Goal: Transaction & Acquisition: Purchase product/service

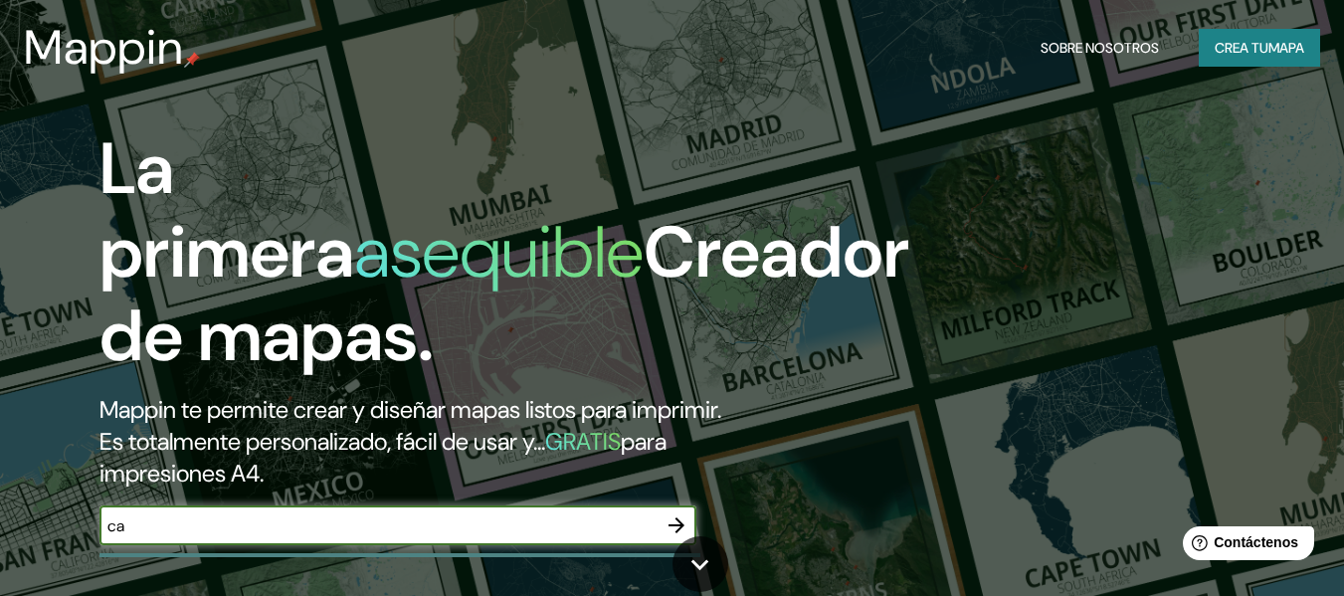
type input "c"
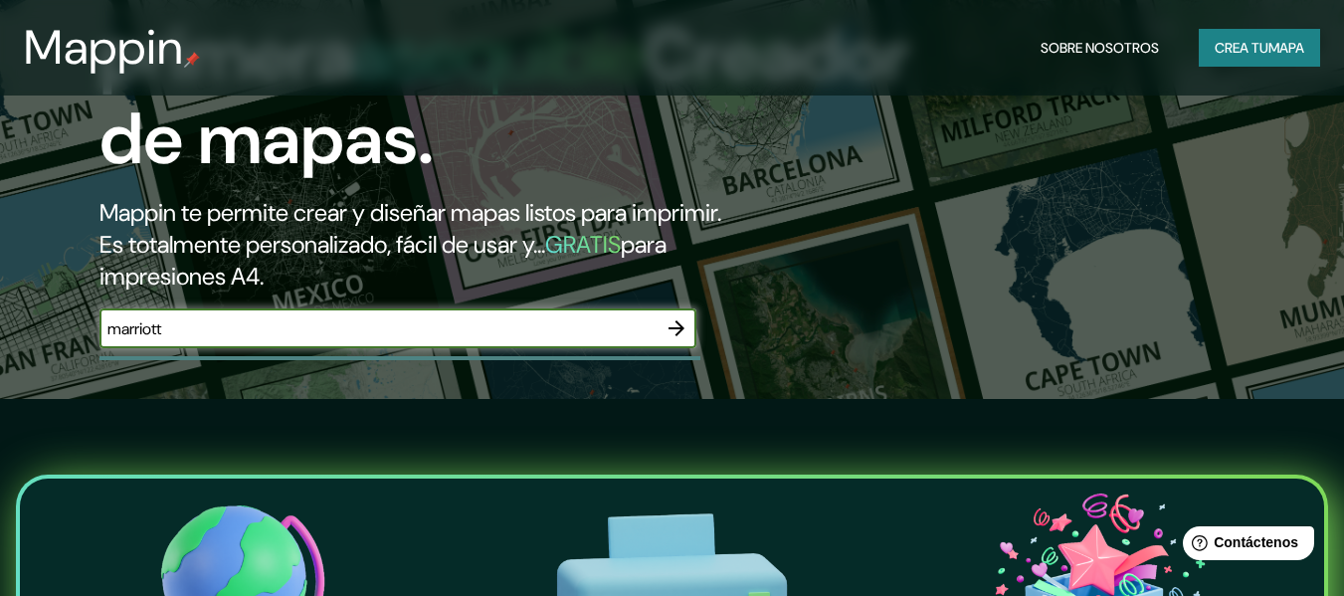
scroll to position [199, 0]
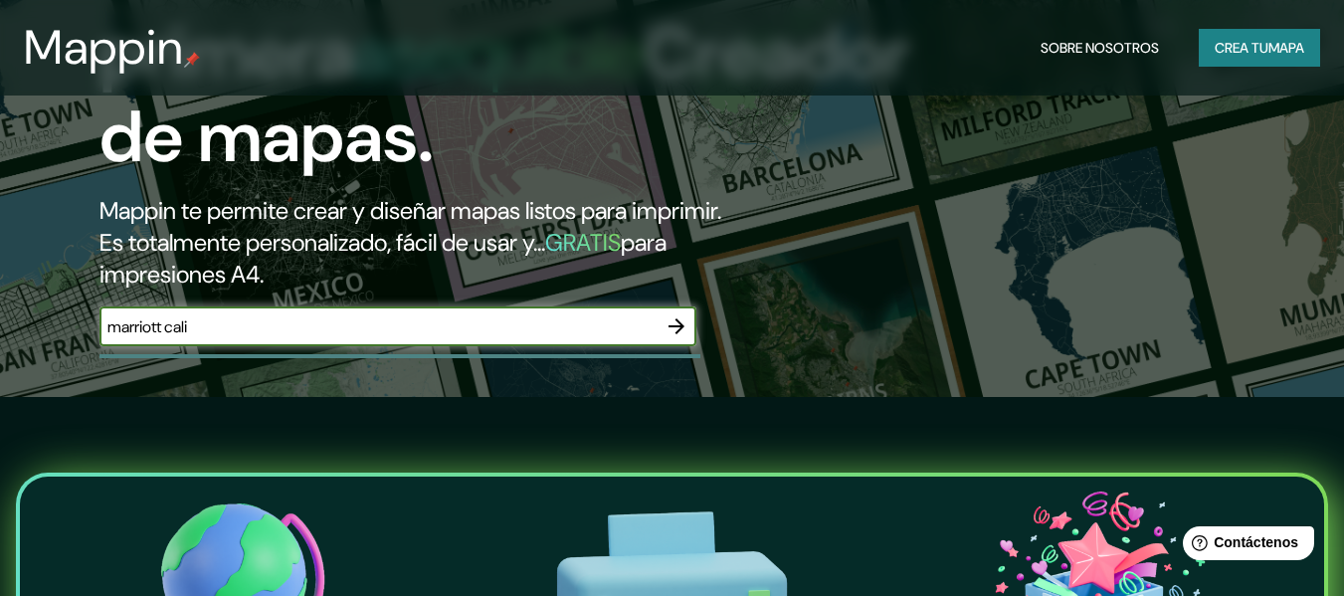
type input "marriott cali"
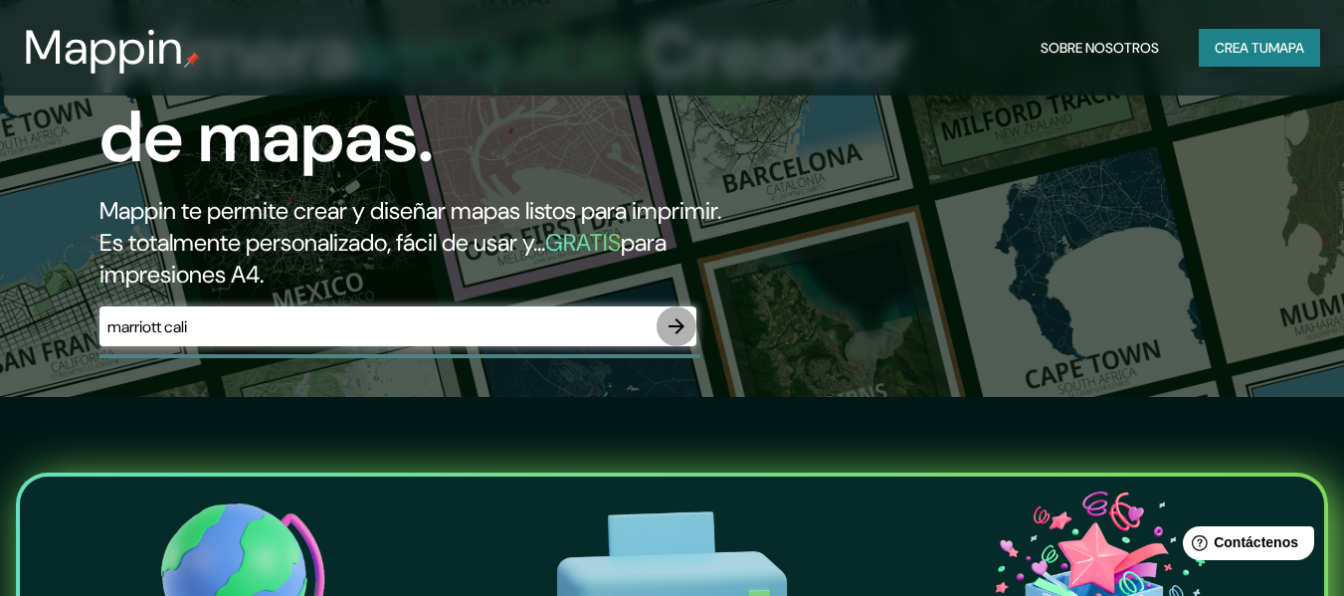
click at [678, 323] on icon "button" at bounding box center [677, 326] width 16 height 16
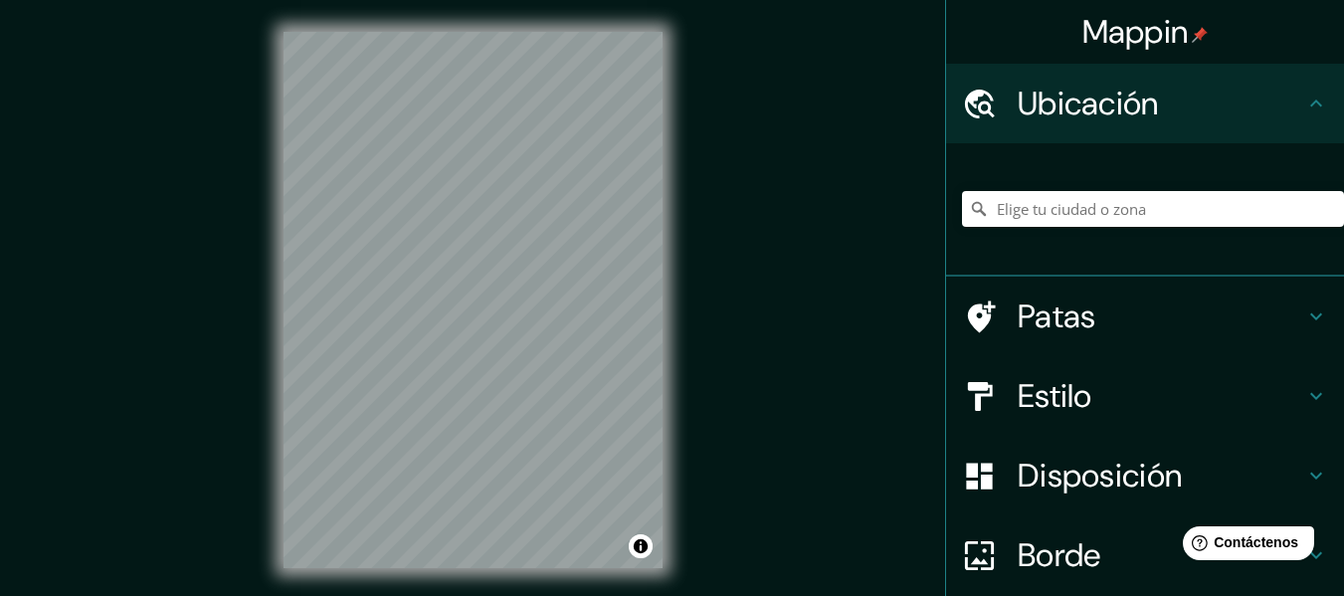
click at [670, 215] on div "© Mapbox © OpenStreetMap Improve this map" at bounding box center [473, 300] width 443 height 600
click at [1097, 212] on input "Elige tu ciudad o zona" at bounding box center [1153, 209] width 382 height 36
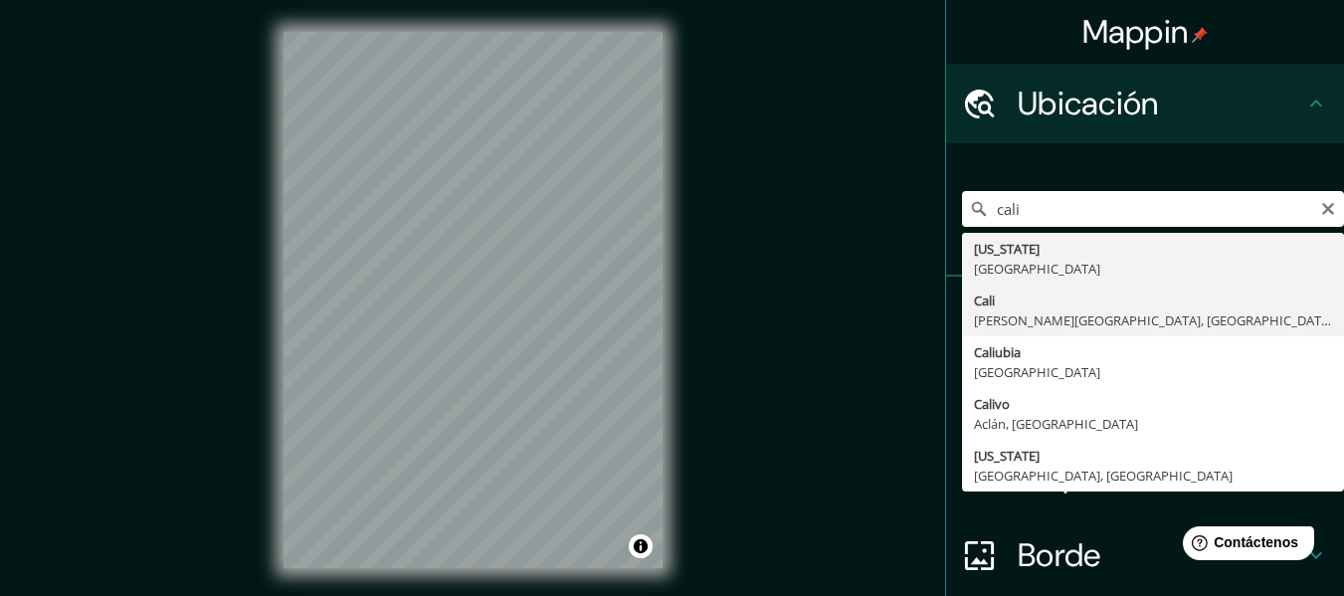
type input "[GEOGRAPHIC_DATA], [PERSON_NAME][GEOGRAPHIC_DATA], [GEOGRAPHIC_DATA]"
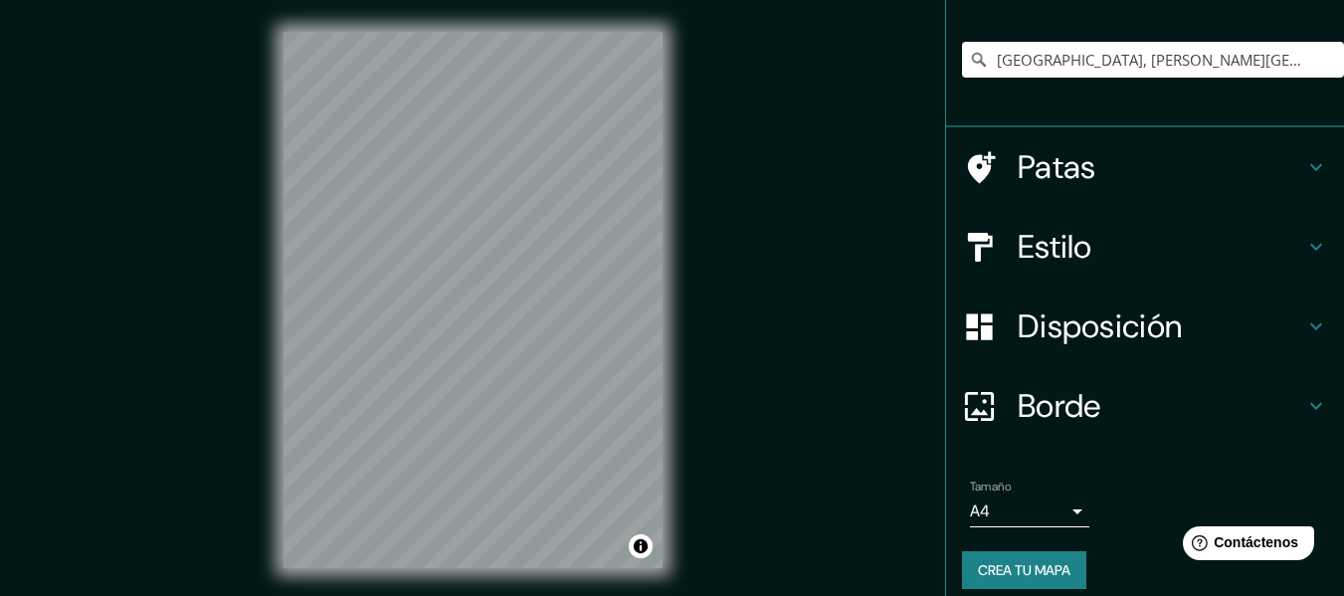
scroll to position [166, 0]
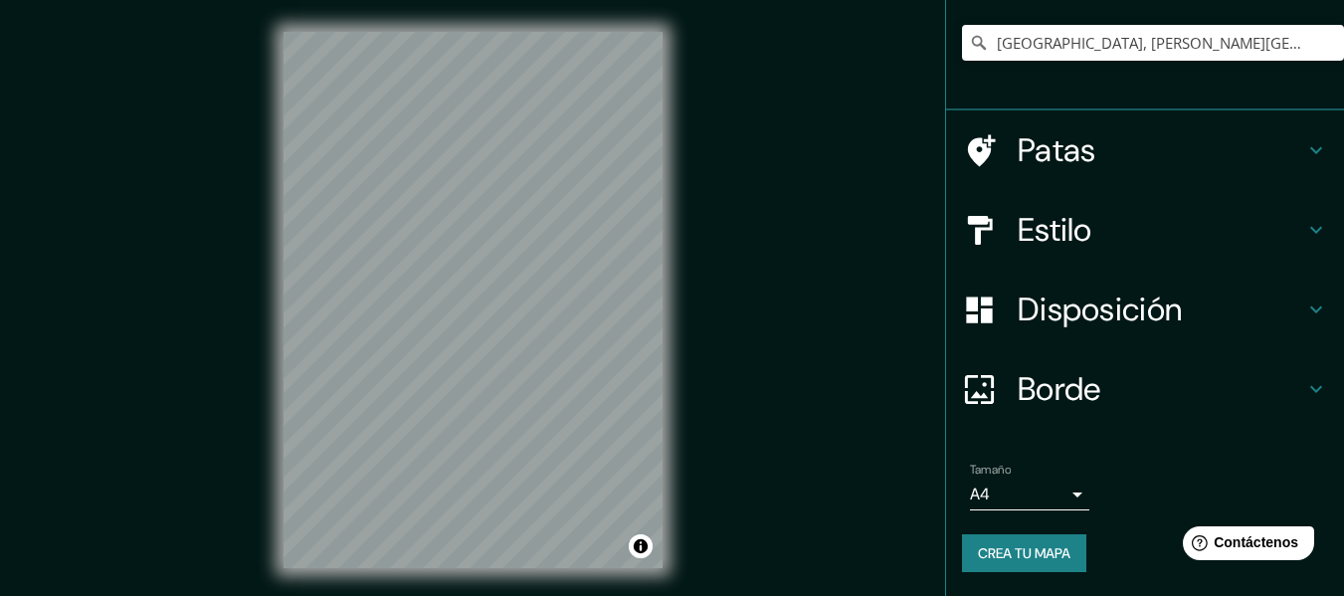
click at [1051, 545] on font "Crea tu mapa" at bounding box center [1024, 553] width 93 height 18
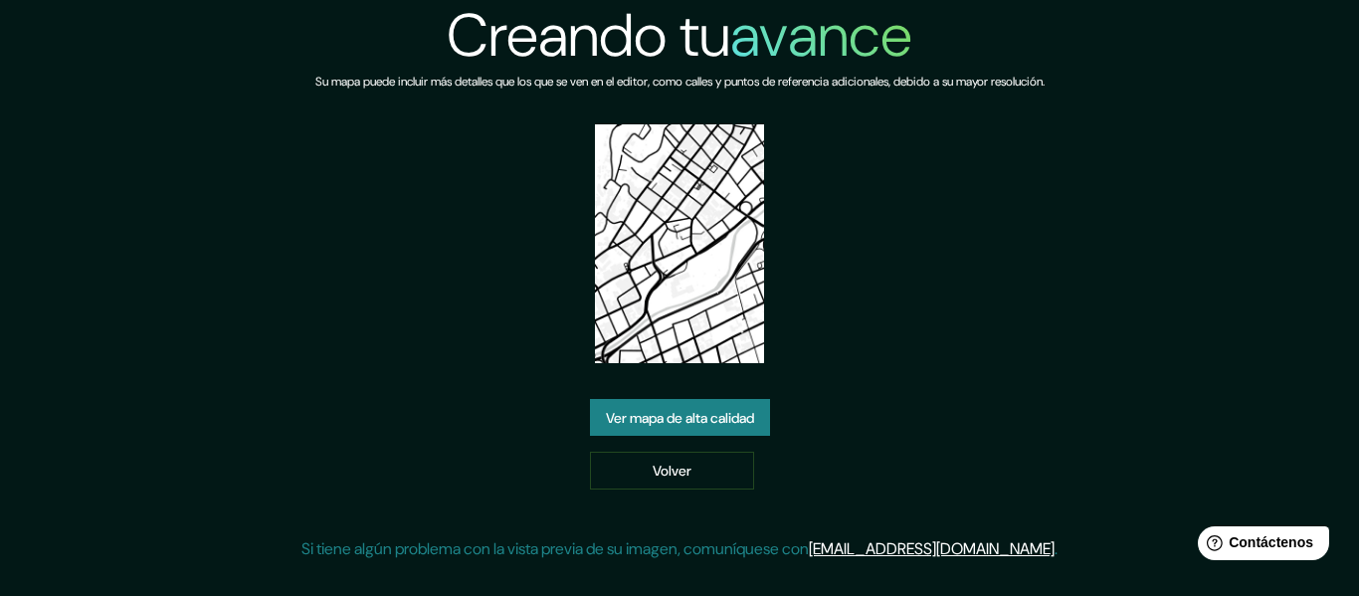
click at [678, 414] on font "Ver mapa de alta calidad" at bounding box center [680, 418] width 148 height 18
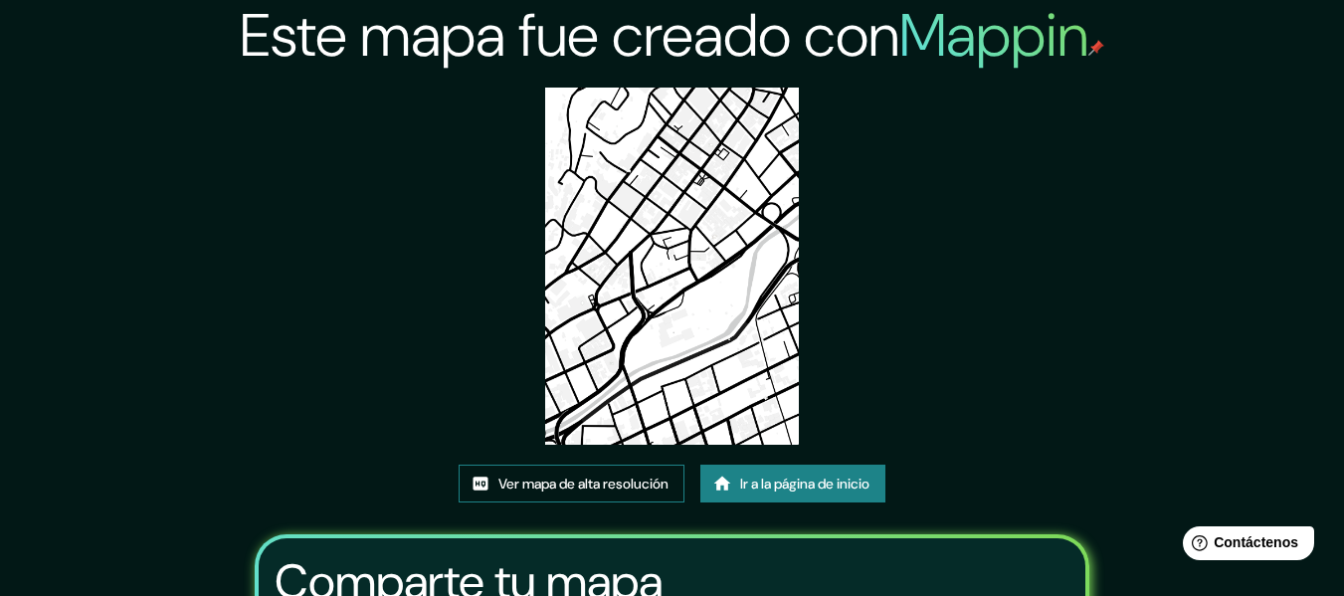
click at [548, 485] on font "Ver mapa de alta resolución" at bounding box center [583, 485] width 170 height 18
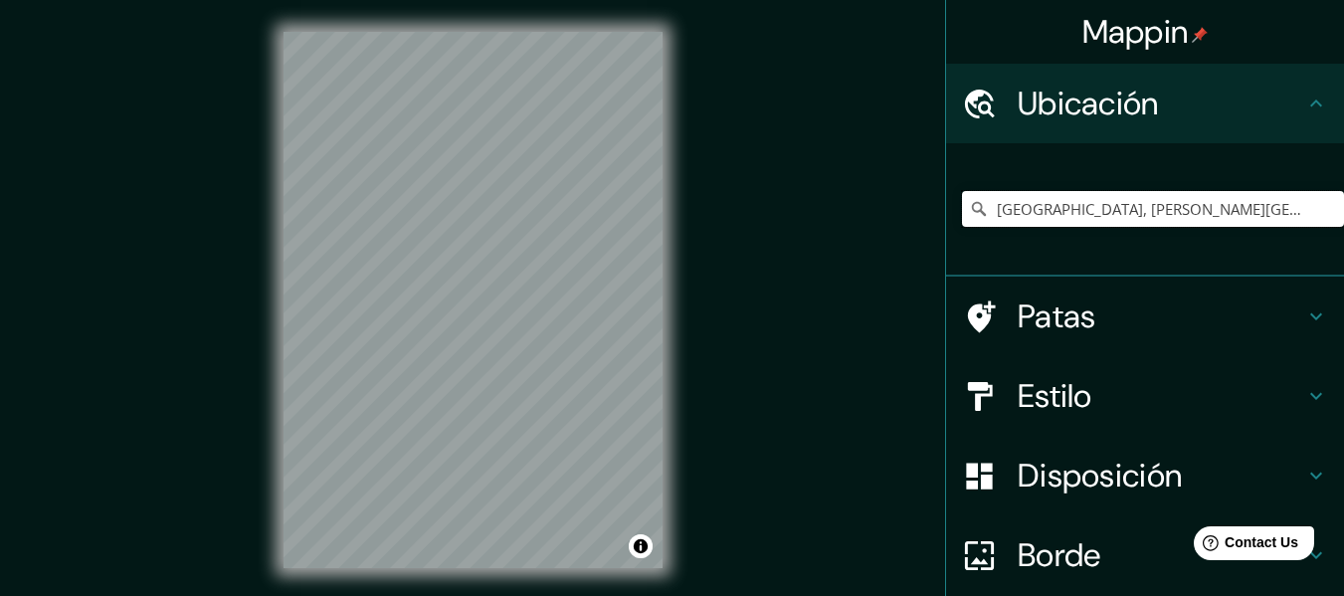
click at [1211, 209] on input "[GEOGRAPHIC_DATA], [PERSON_NAME][GEOGRAPHIC_DATA], [GEOGRAPHIC_DATA]" at bounding box center [1153, 209] width 382 height 36
drag, startPoint x: 955, startPoint y: 230, endPoint x: 780, endPoint y: 246, distance: 175.8
click at [780, 246] on div "Mappin Ubicación Cali, Valle del Cauca, Colombia Patas Estilo Disposición Borde…" at bounding box center [672, 316] width 1344 height 632
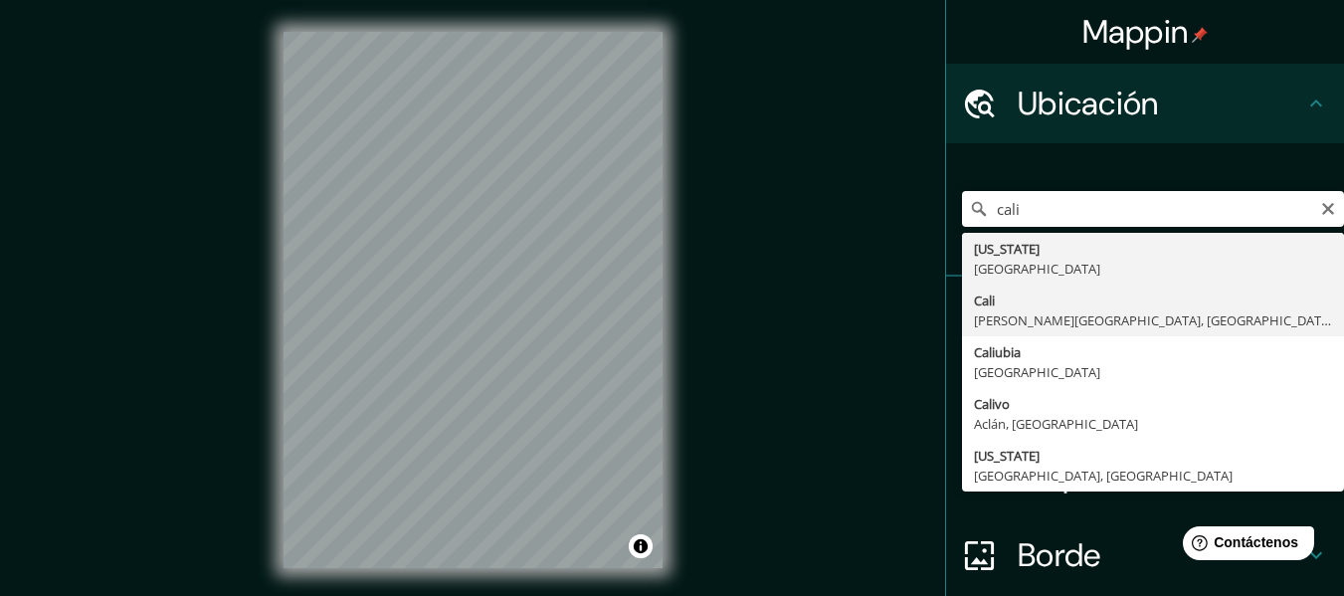
type input "[GEOGRAPHIC_DATA], [PERSON_NAME][GEOGRAPHIC_DATA], [GEOGRAPHIC_DATA]"
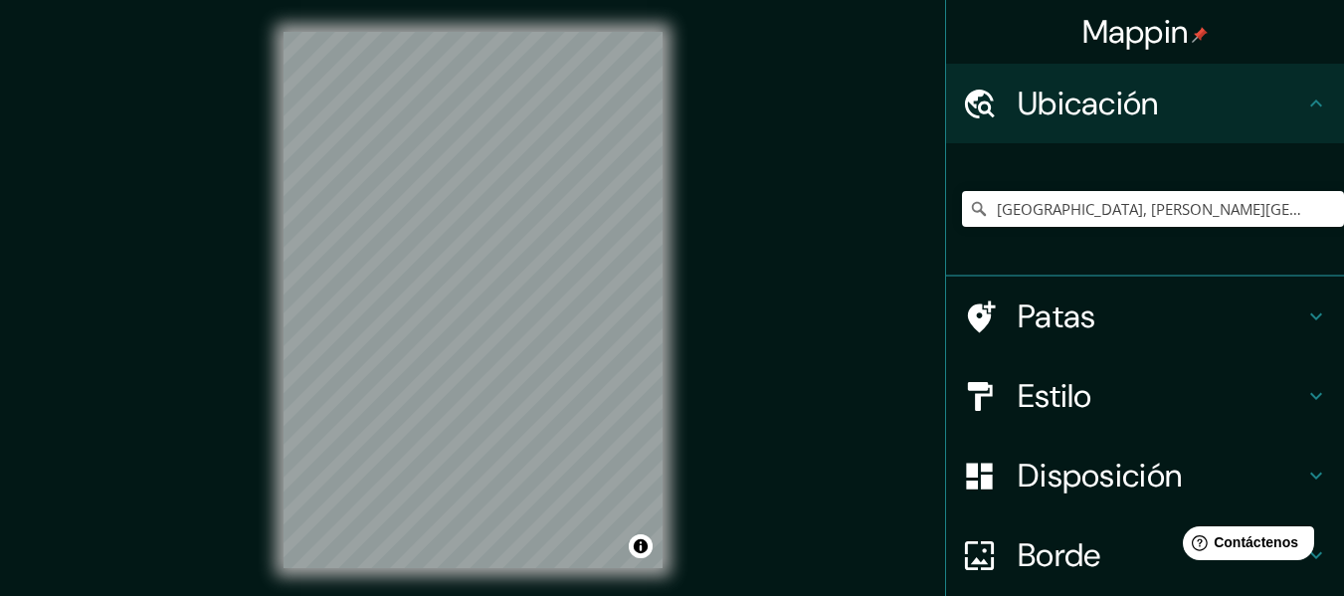
click at [1304, 393] on icon at bounding box center [1316, 396] width 24 height 24
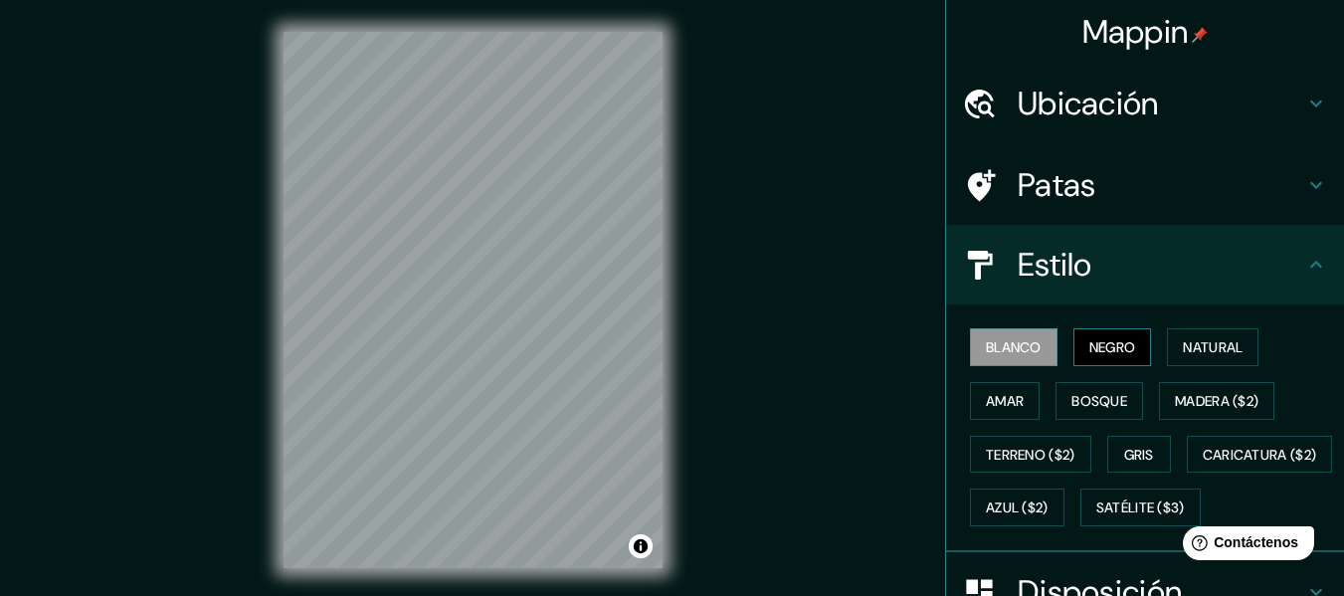
click at [1118, 341] on font "Negro" at bounding box center [1112, 347] width 47 height 18
click at [1201, 341] on font "Natural" at bounding box center [1213, 347] width 60 height 18
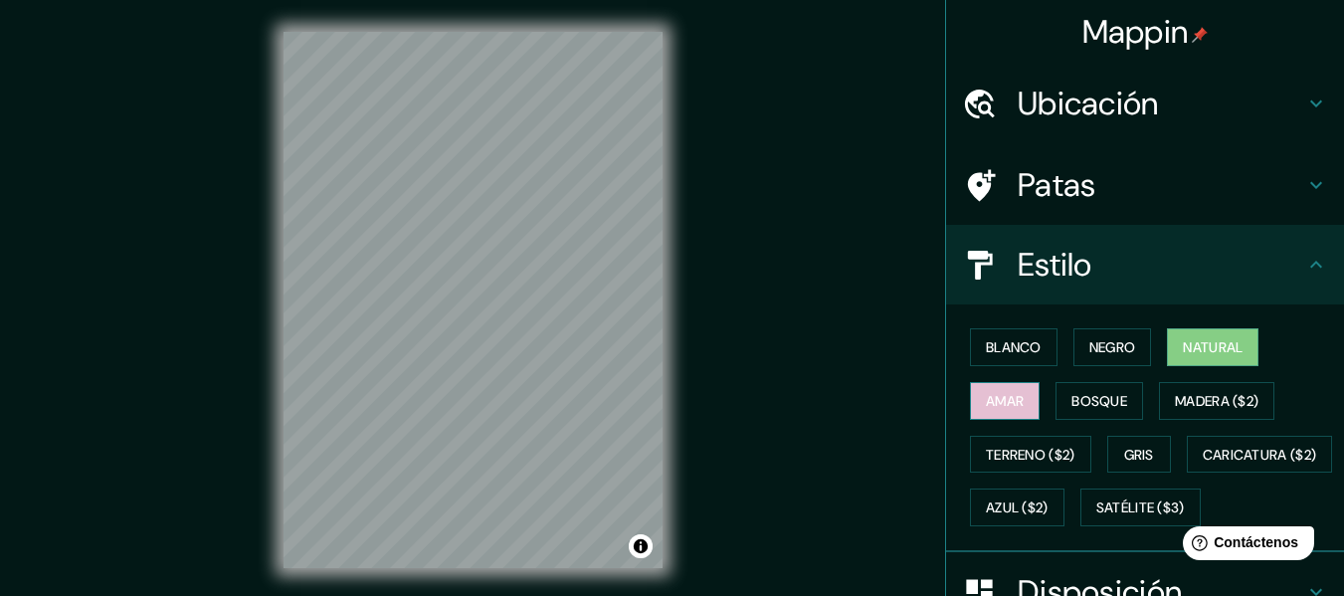
click at [989, 405] on font "Amar" at bounding box center [1005, 401] width 38 height 18
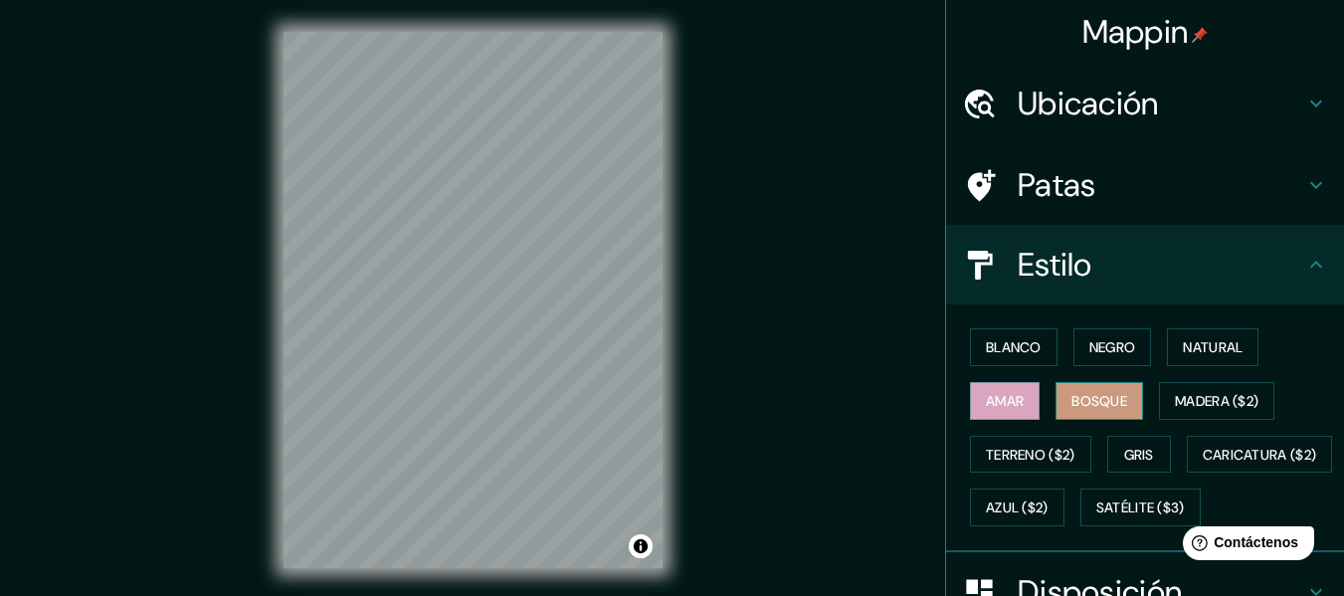
click at [1071, 404] on font "Bosque" at bounding box center [1099, 401] width 56 height 18
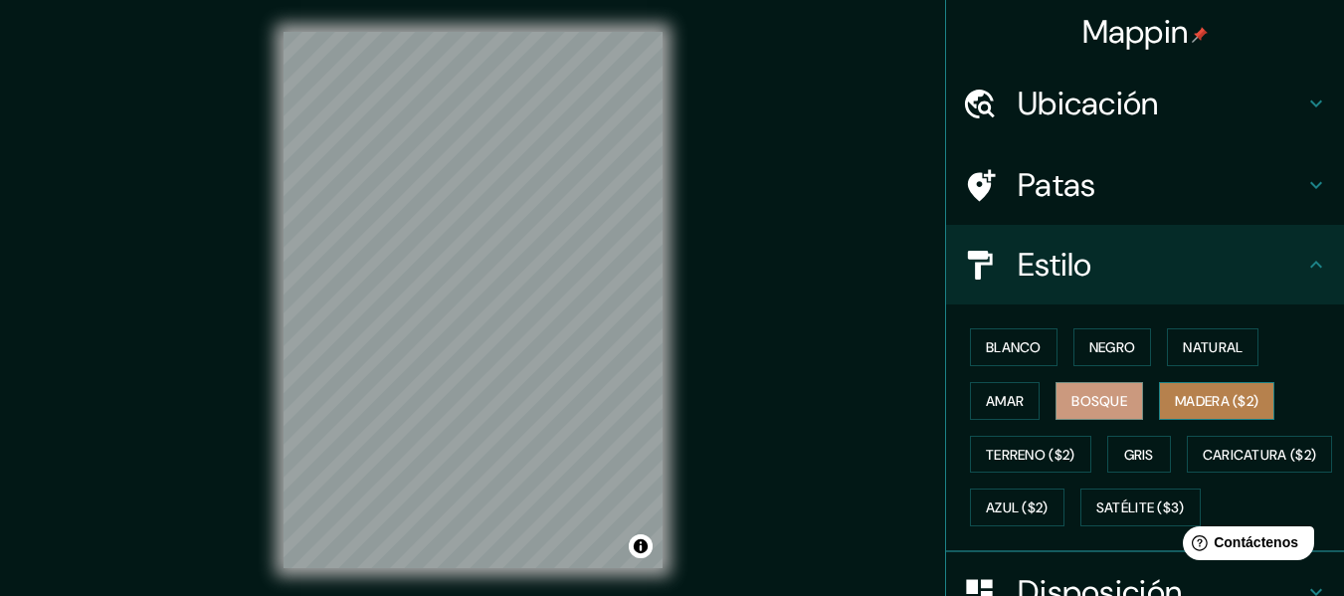
click at [1225, 395] on font "Madera ($2)" at bounding box center [1217, 401] width 84 height 18
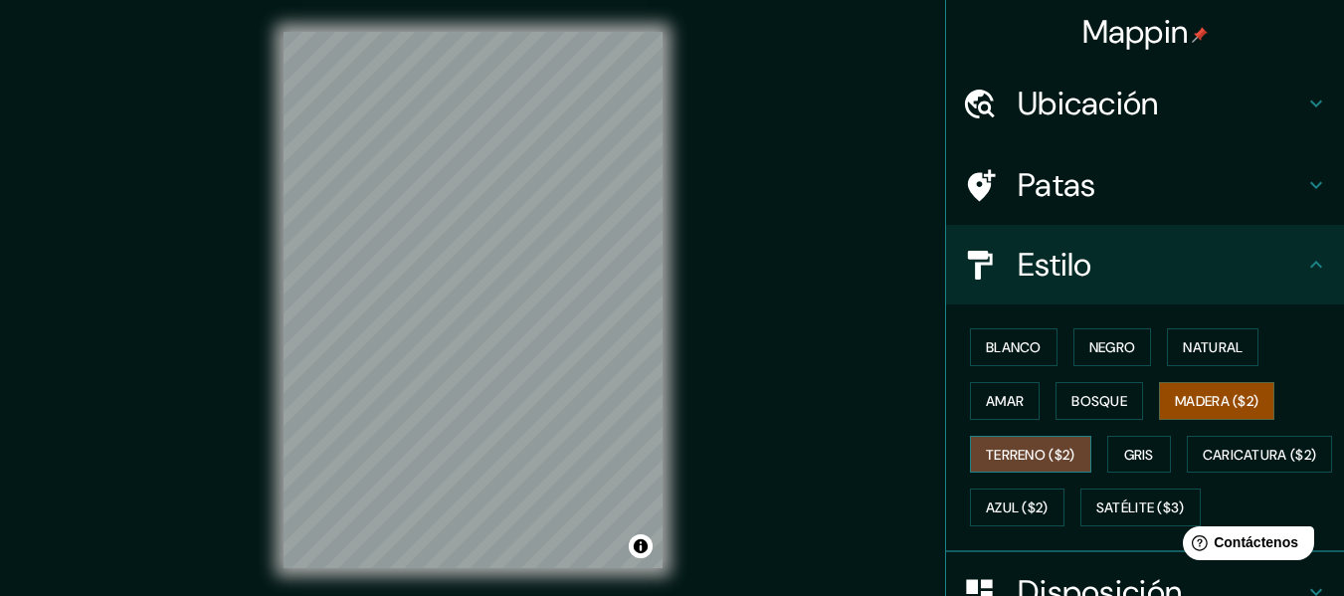
click at [1008, 452] on font "Terreno ($2)" at bounding box center [1031, 455] width 90 height 18
click at [1152, 457] on button "Gris" at bounding box center [1139, 455] width 64 height 38
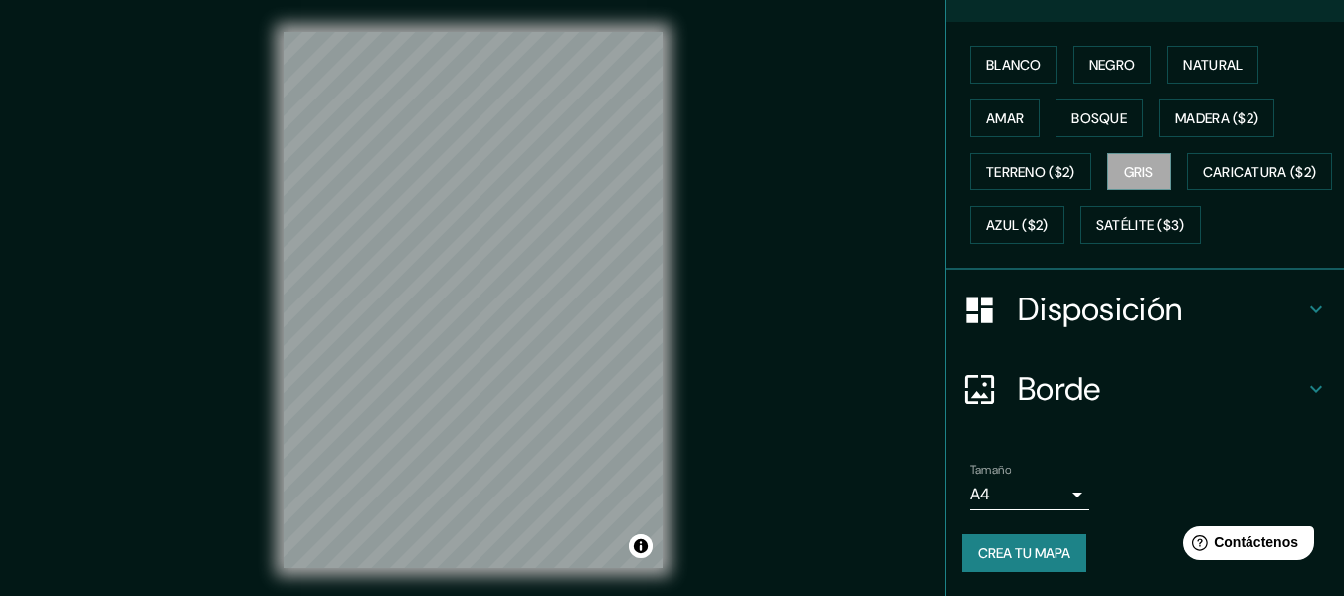
scroll to position [335, 0]
click at [1304, 304] on icon at bounding box center [1316, 309] width 24 height 24
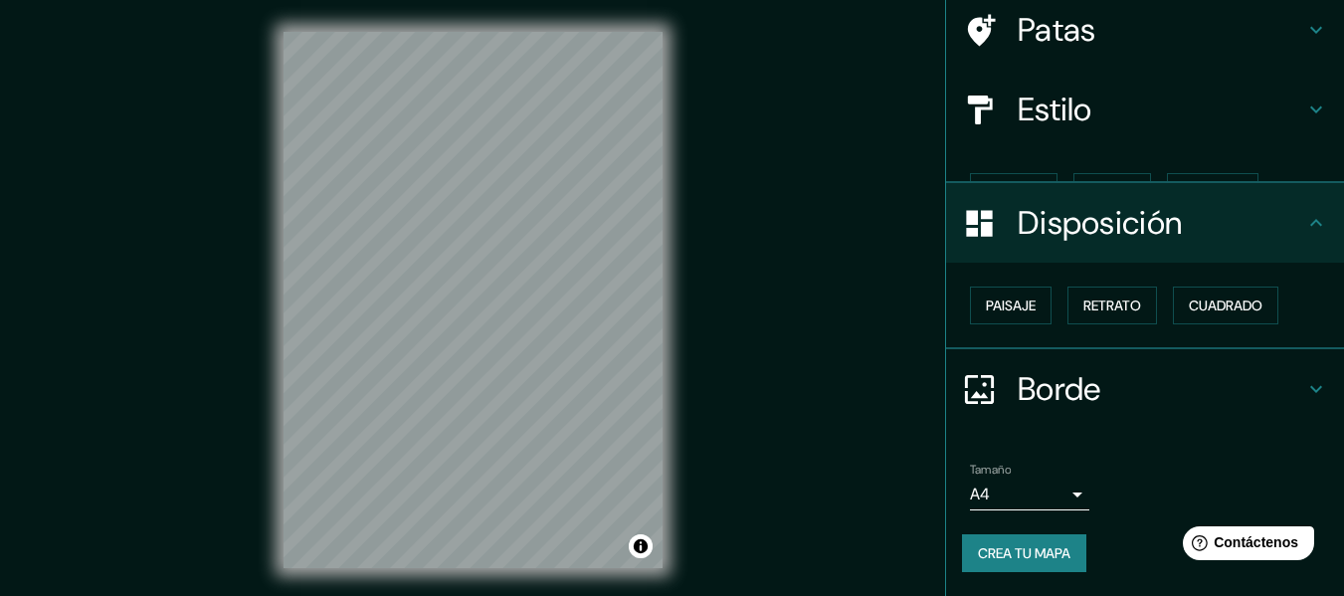
scroll to position [121, 0]
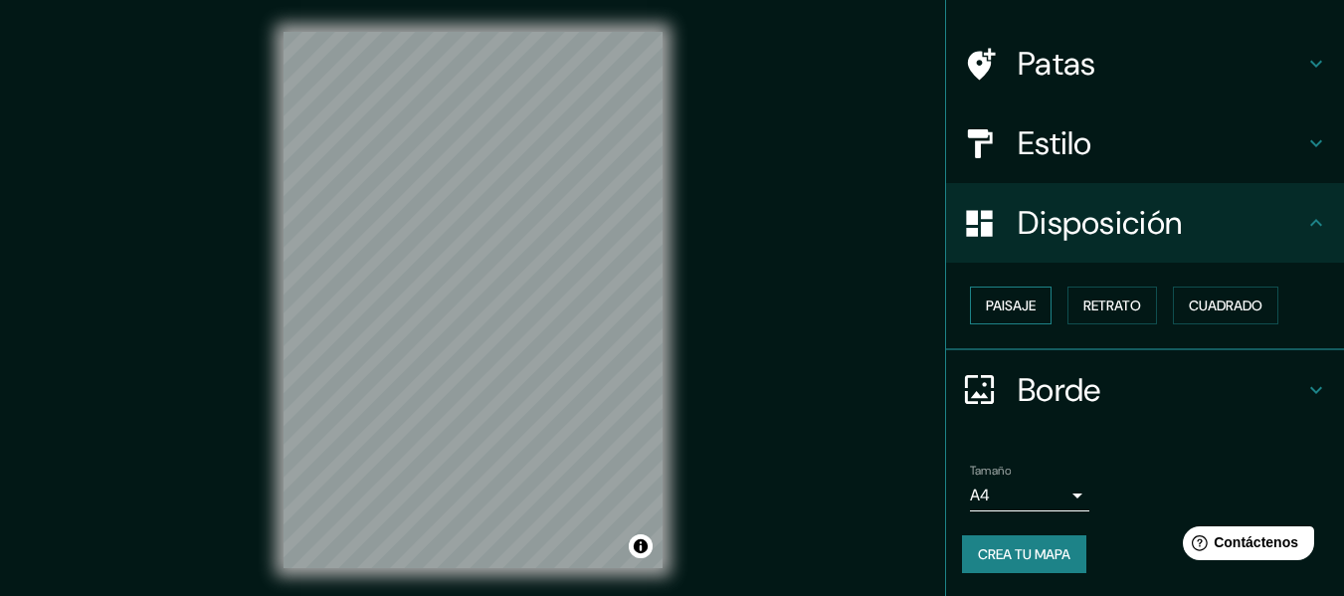
click at [1025, 302] on button "Paisaje" at bounding box center [1011, 306] width 82 height 38
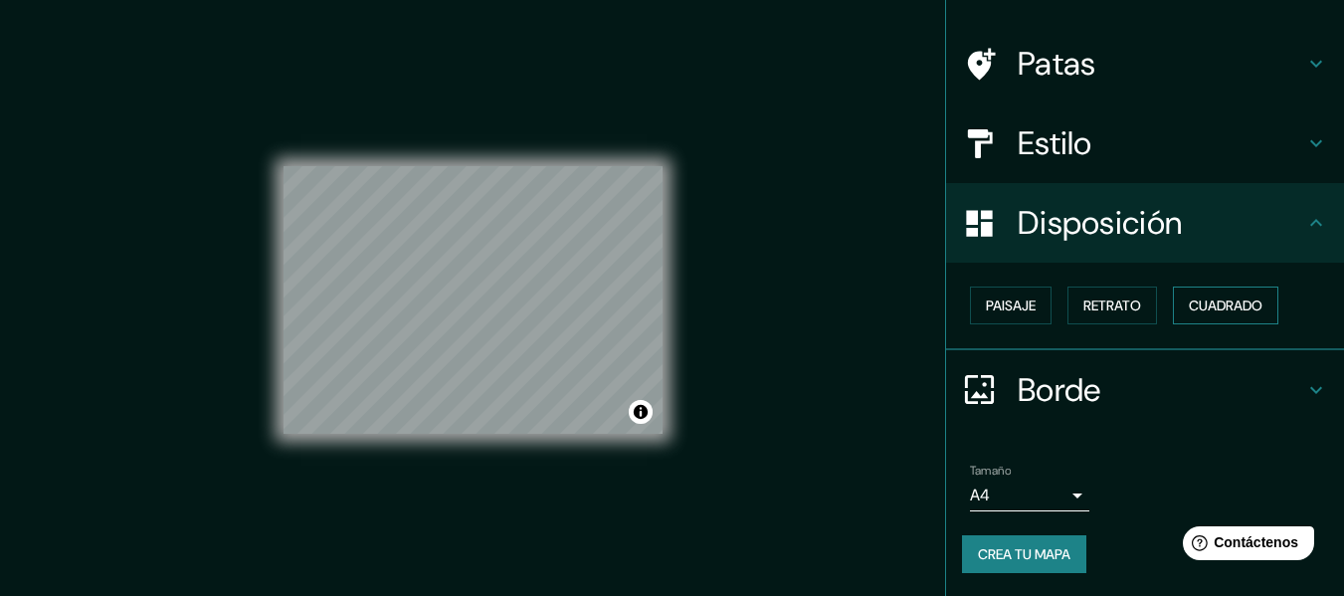
click at [1250, 306] on font "Cuadrado" at bounding box center [1226, 305] width 74 height 18
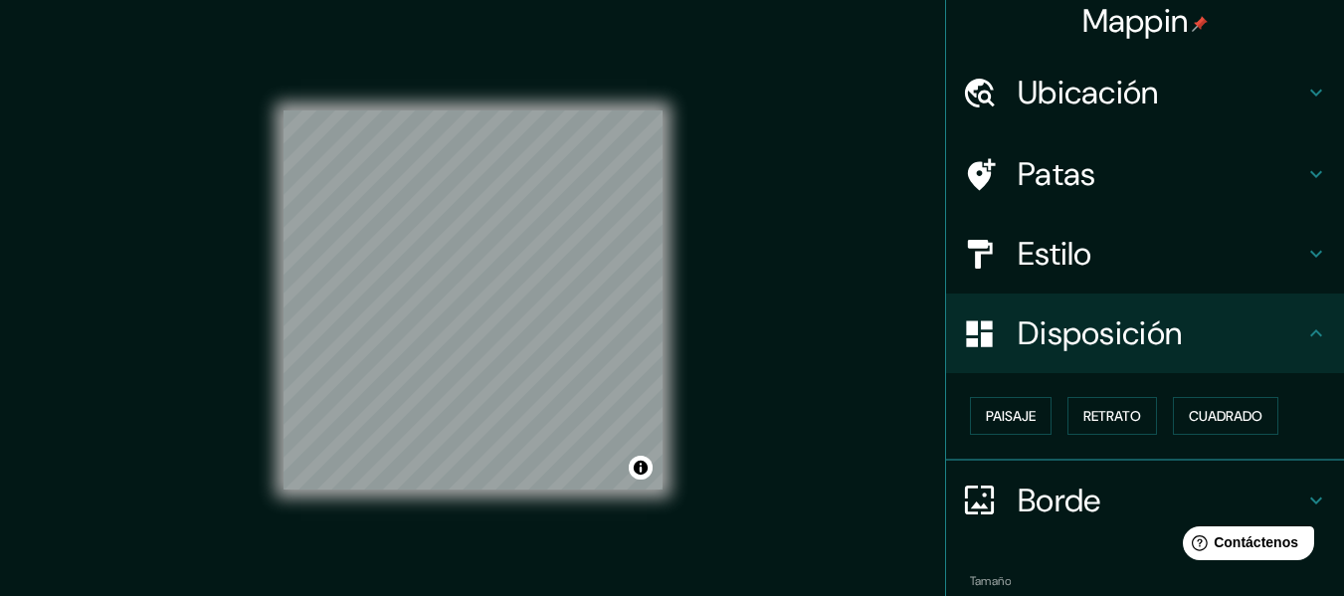
scroll to position [0, 0]
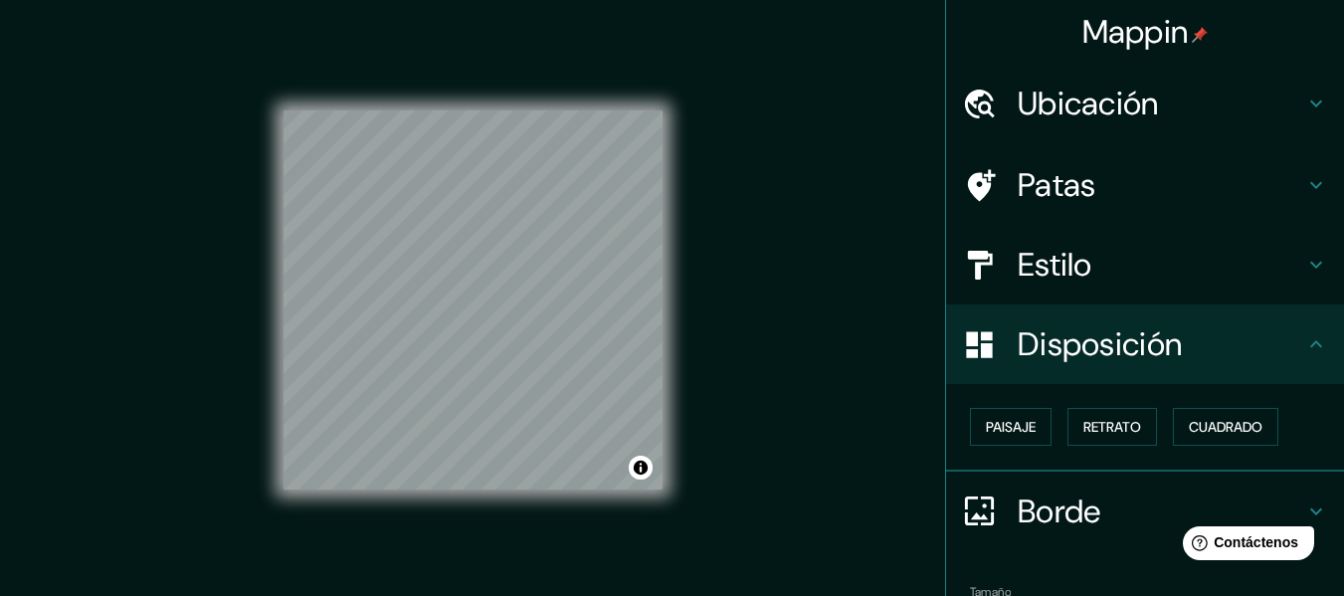
click at [1106, 251] on h4 "Estilo" at bounding box center [1161, 265] width 287 height 40
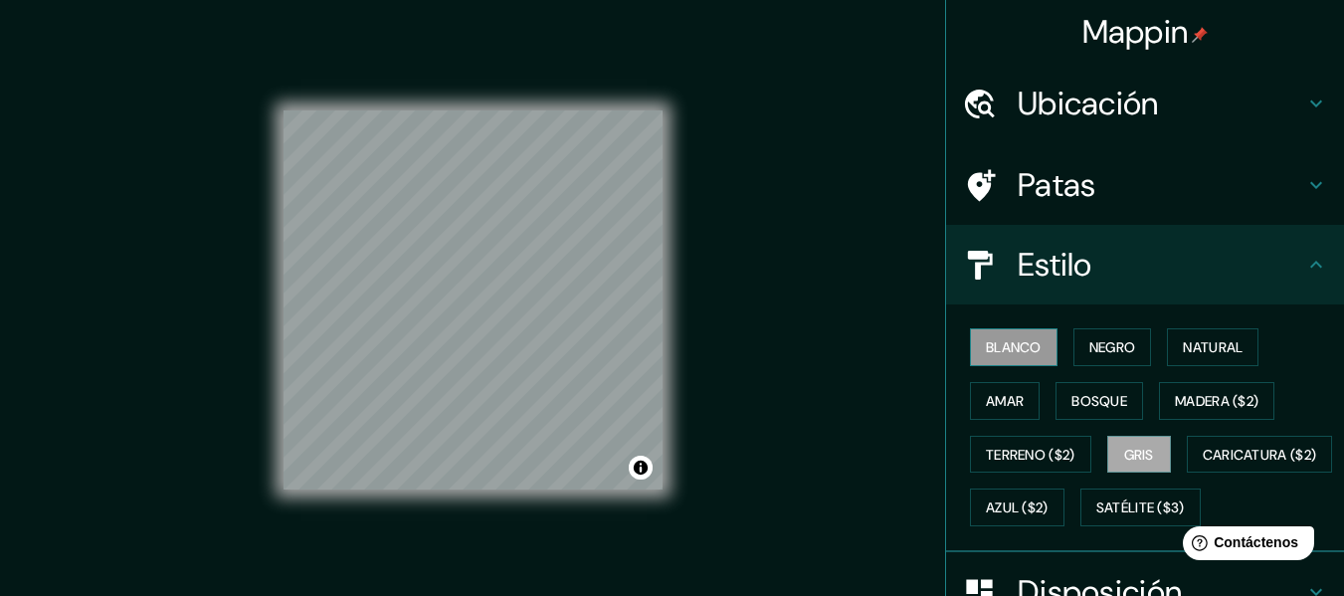
click at [986, 350] on font "Blanco" at bounding box center [1014, 347] width 56 height 18
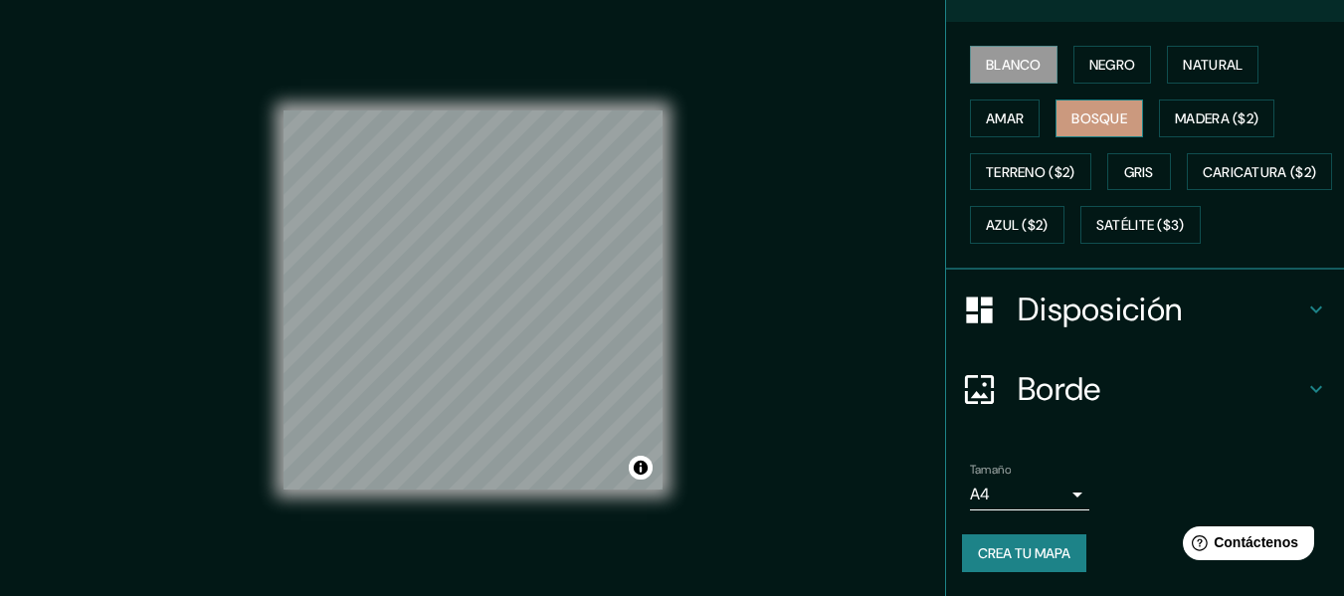
scroll to position [36, 0]
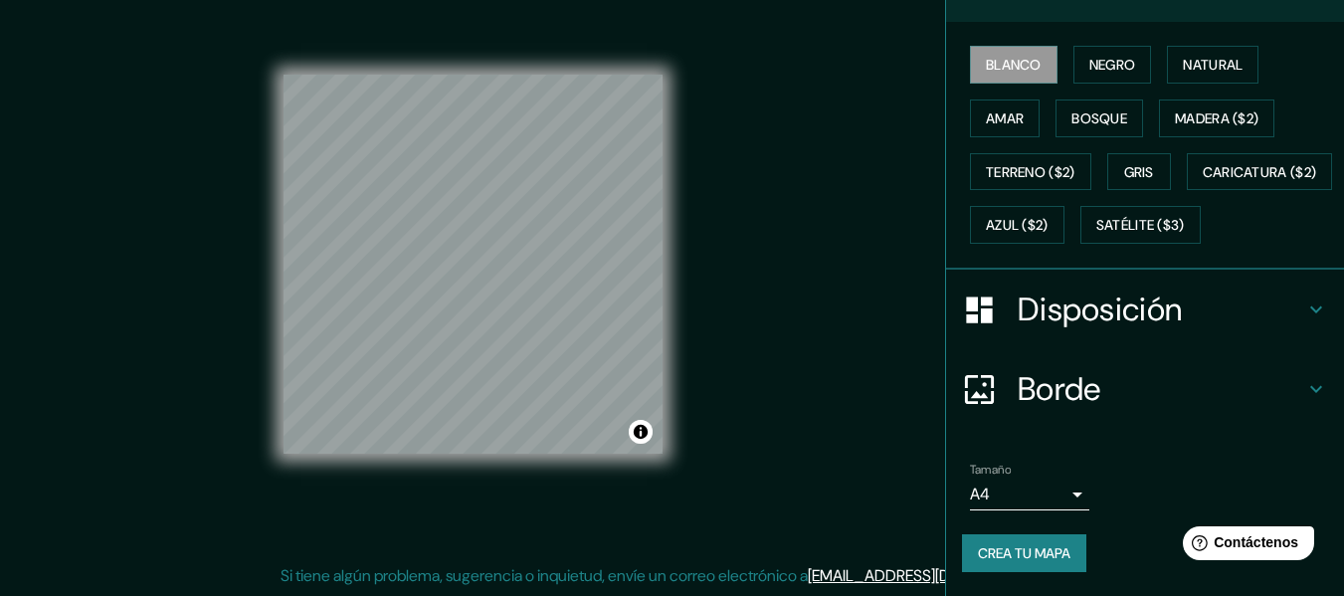
click at [1049, 553] on font "Crea tu mapa" at bounding box center [1024, 553] width 93 height 18
